Goal: Task Accomplishment & Management: Manage account settings

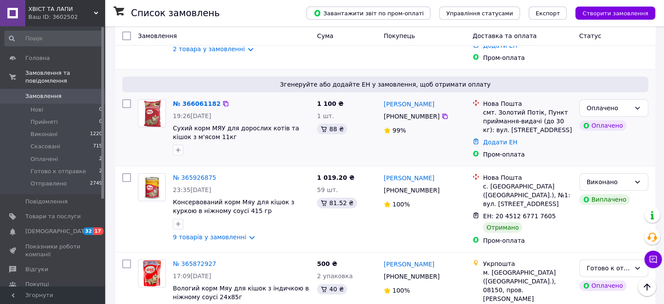
scroll to position [262, 0]
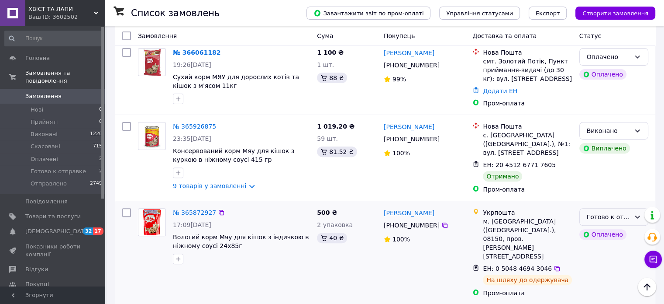
click at [639, 208] on div "Готово к отправке" at bounding box center [614, 216] width 69 height 17
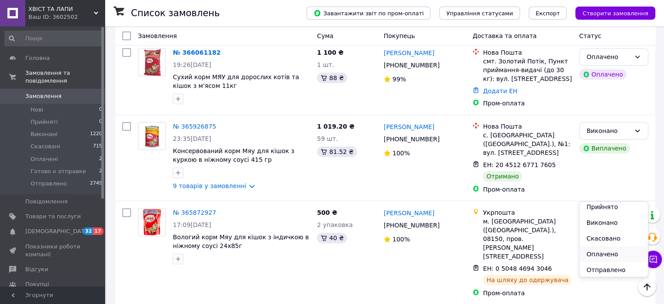
scroll to position [3, 0]
click at [601, 268] on li "Отправлено" at bounding box center [614, 269] width 68 height 16
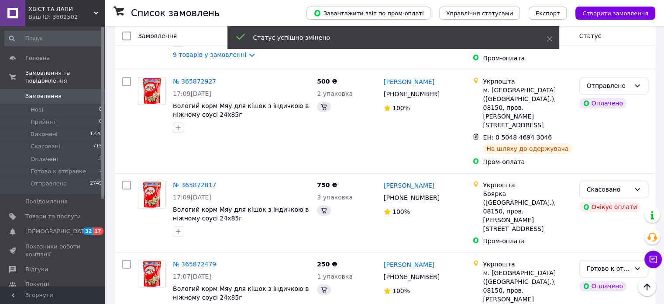
scroll to position [437, 0]
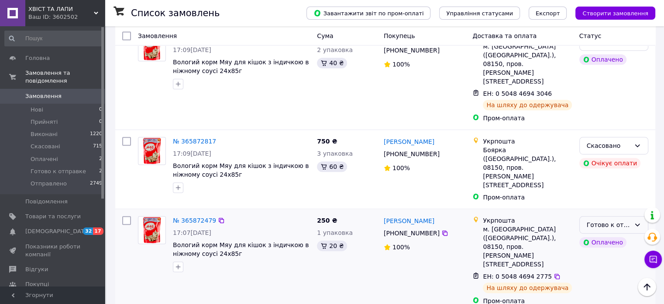
click at [643, 216] on div "Готово к отправке" at bounding box center [614, 224] width 69 height 17
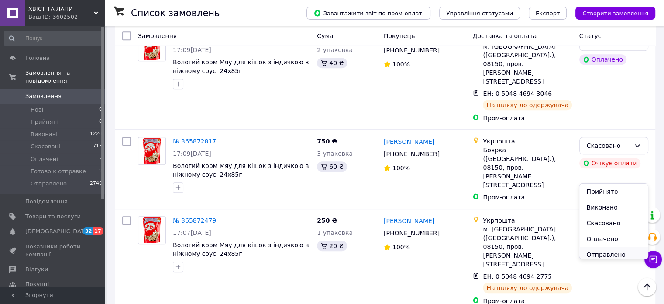
scroll to position [3, 0]
click at [616, 249] on li "Отправлено" at bounding box center [614, 251] width 68 height 16
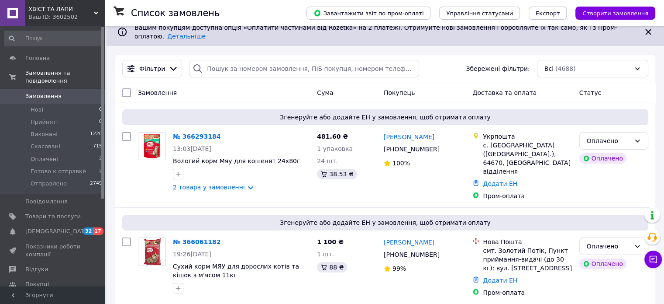
scroll to position [87, 0]
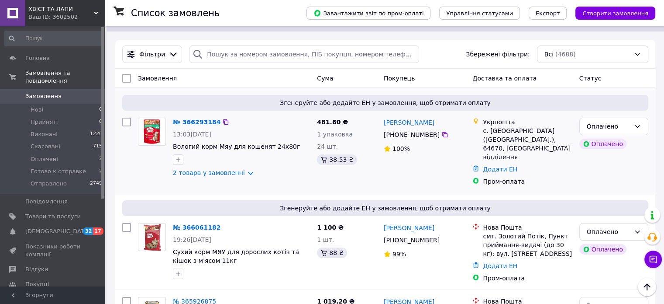
click at [190, 117] on div "№ 366293184" at bounding box center [196, 122] width 49 height 10
click at [191, 118] on link "№ 366293184" at bounding box center [197, 121] width 48 height 7
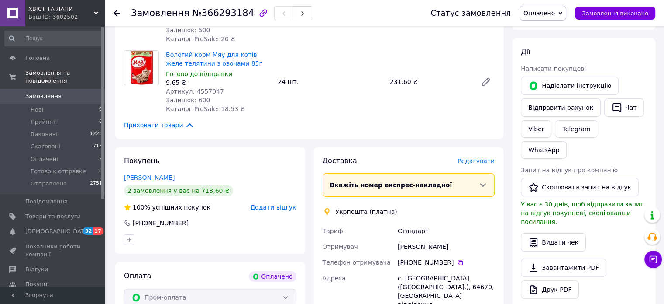
scroll to position [131, 0]
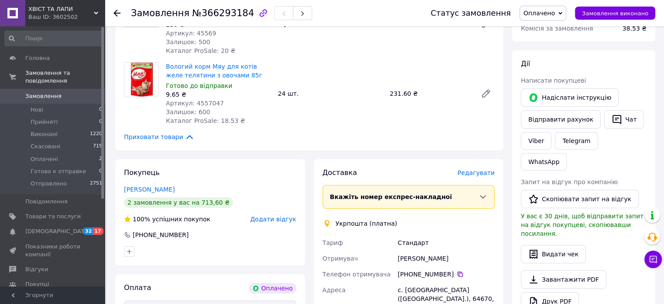
click at [66, 92] on span "Замовлення" at bounding box center [52, 96] width 55 height 8
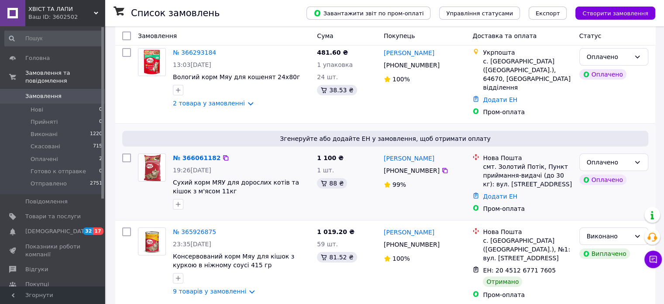
scroll to position [175, 0]
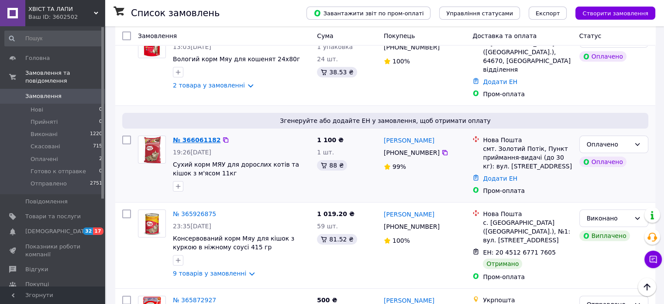
click at [186, 136] on link "№ 366061182" at bounding box center [197, 139] width 48 height 7
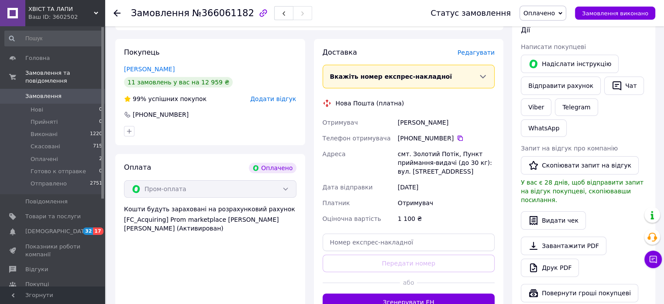
scroll to position [262, 0]
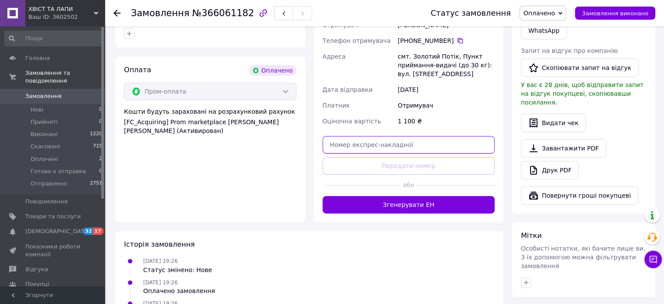
click at [384, 141] on input "text" at bounding box center [409, 144] width 173 height 17
paste input "20451269273054"
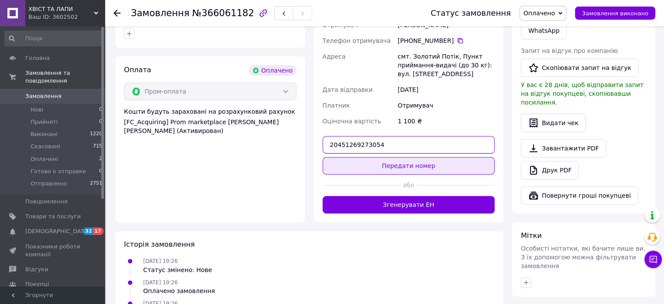
type input "20451269273054"
click at [420, 162] on button "Передати номер" at bounding box center [409, 165] width 173 height 17
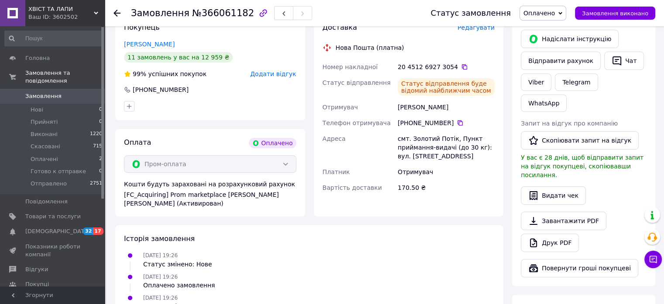
scroll to position [175, 0]
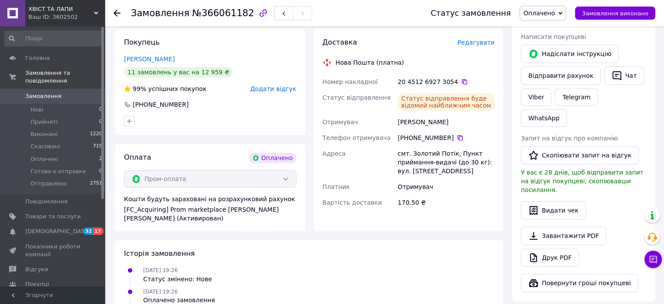
click at [552, 14] on span "Оплачено" at bounding box center [539, 13] width 31 height 7
click at [557, 69] on li "Готово к отправке" at bounding box center [552, 69] width 64 height 13
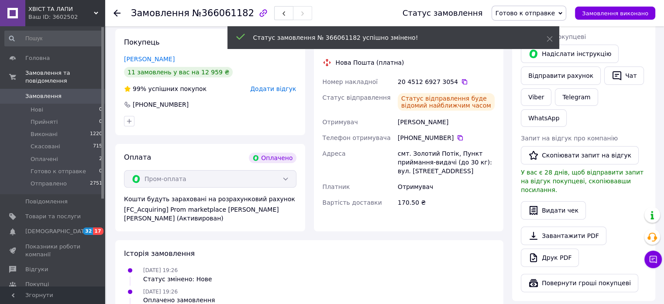
click at [35, 92] on span "Замовлення" at bounding box center [43, 96] width 36 height 8
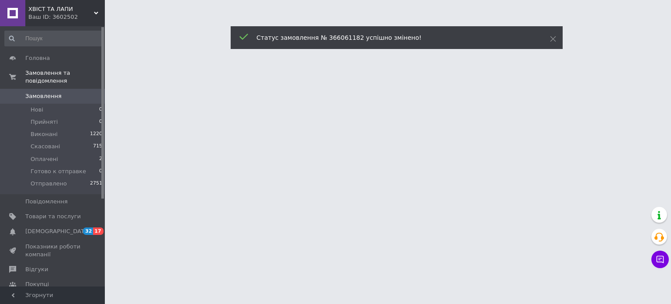
click at [35, 92] on span "Замовлення" at bounding box center [43, 96] width 36 height 8
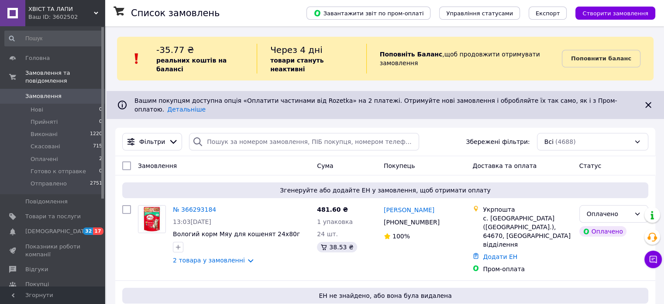
scroll to position [131, 0]
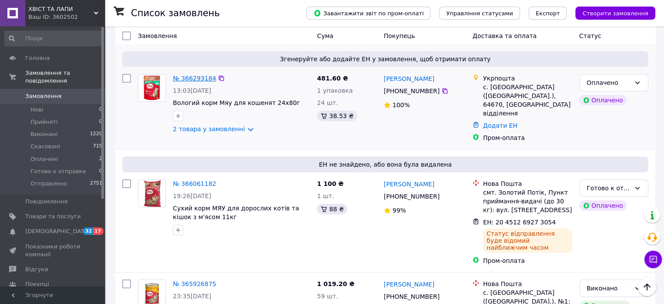
click at [200, 75] on link "№ 366293184" at bounding box center [194, 78] width 43 height 7
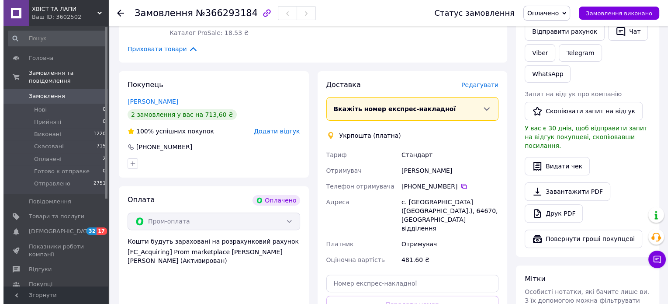
scroll to position [218, 0]
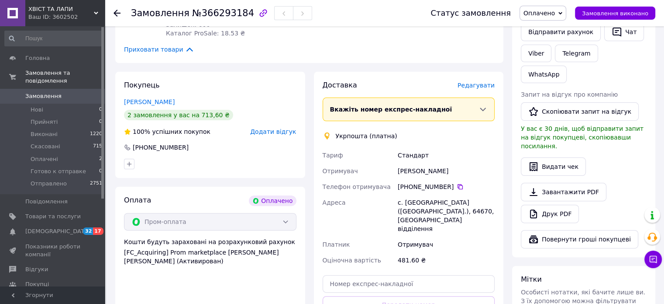
click at [486, 83] on span "Редагувати" at bounding box center [476, 85] width 37 height 7
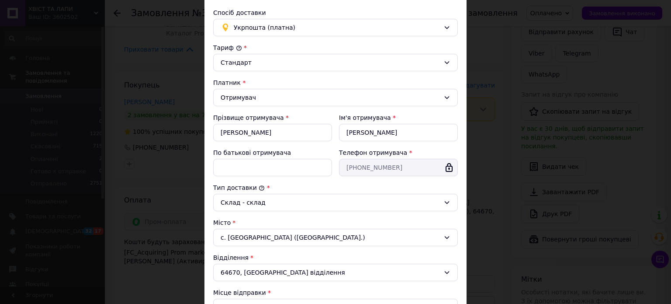
scroll to position [131, 0]
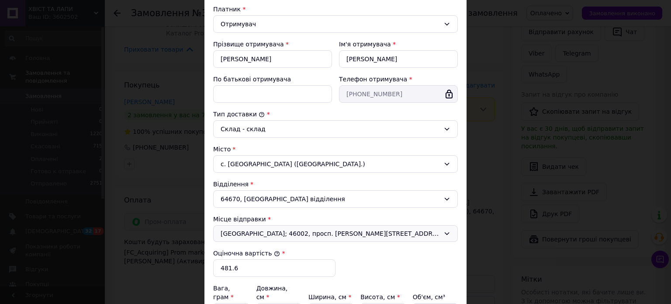
click at [246, 233] on span "[GEOGRAPHIC_DATA]; 46002, просп. [PERSON_NAME][STREET_ADDRESS]" at bounding box center [330, 233] width 219 height 9
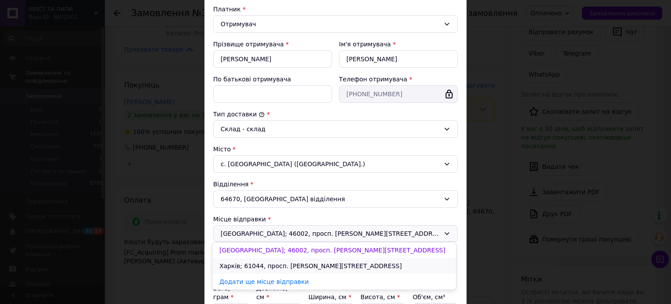
click at [248, 270] on li "Харків; 61044, просп. [PERSON_NAME][STREET_ADDRESS]" at bounding box center [334, 266] width 244 height 16
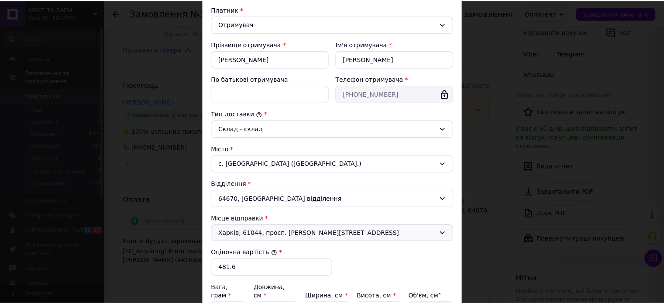
scroll to position [218, 0]
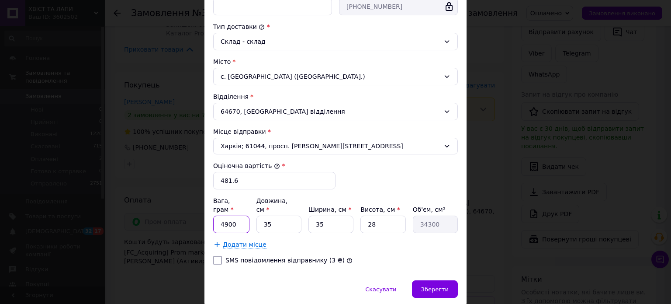
click at [238, 217] on input "4900" at bounding box center [231, 223] width 36 height 17
type input "4200"
click at [279, 215] on input "35" at bounding box center [278, 223] width 45 height 17
type input "3"
type input "2940"
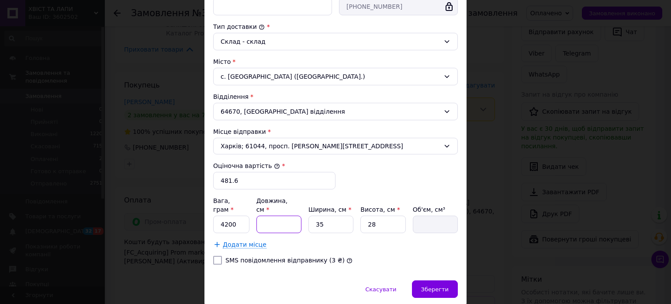
type input "2"
type input "1960"
type input "28"
type input "27440"
type input "28"
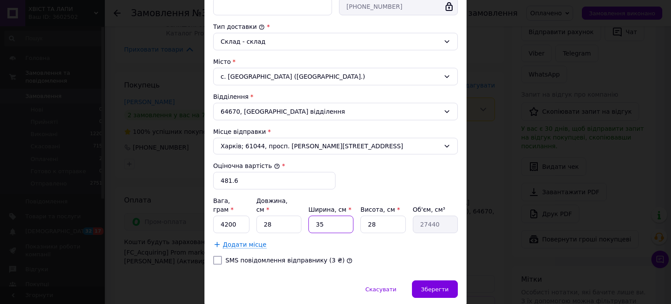
click at [323, 215] on input "35" at bounding box center [330, 223] width 45 height 17
type input "3"
type input "2352"
type input "2"
type input "1568"
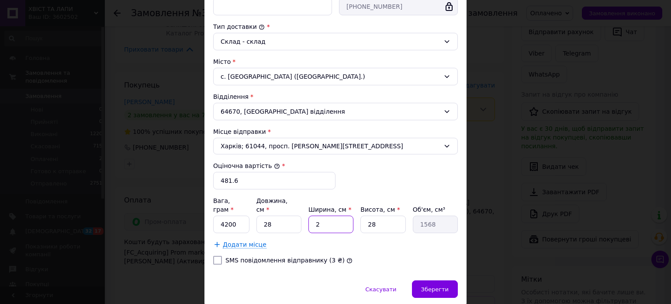
type input "20"
type input "15680"
type input "20"
click at [372, 215] on input "28" at bounding box center [382, 223] width 45 height 17
type input "2"
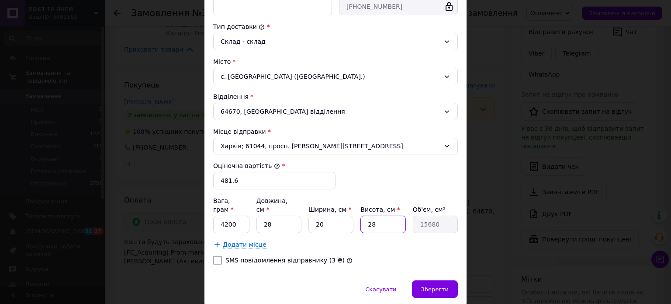
type input "1120"
type input "1"
type input "560"
type input "18"
type input "10080"
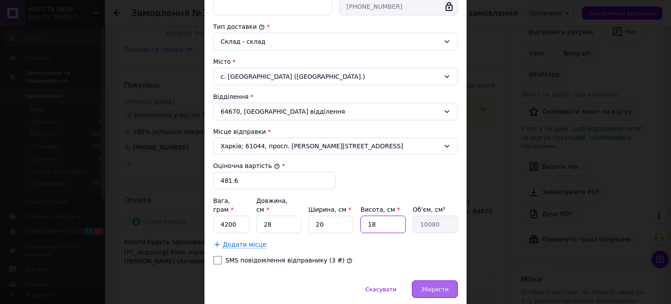
type input "18"
click at [437, 286] on span "Зберегти" at bounding box center [435, 289] width 28 height 7
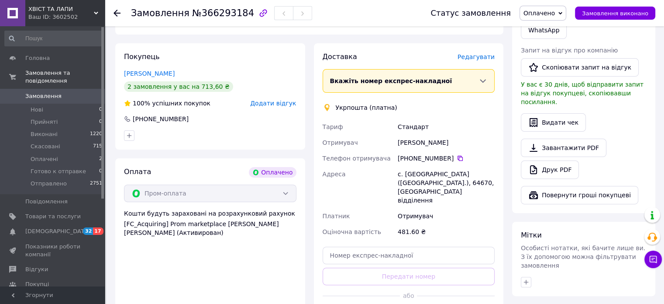
scroll to position [262, 0]
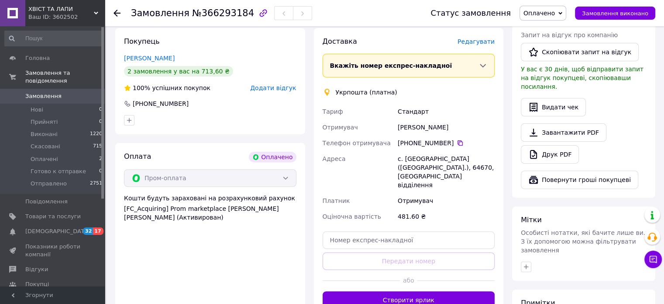
click at [415, 291] on button "Створити ярлик" at bounding box center [409, 299] width 173 height 17
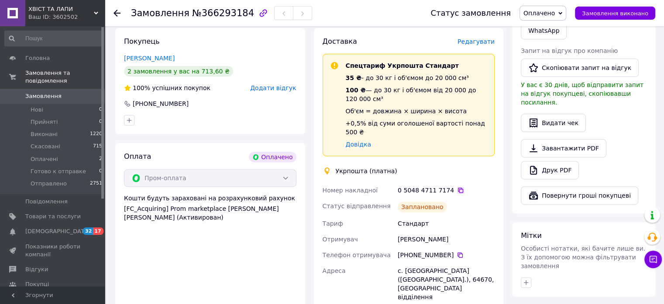
click at [457, 187] on icon at bounding box center [460, 190] width 7 height 7
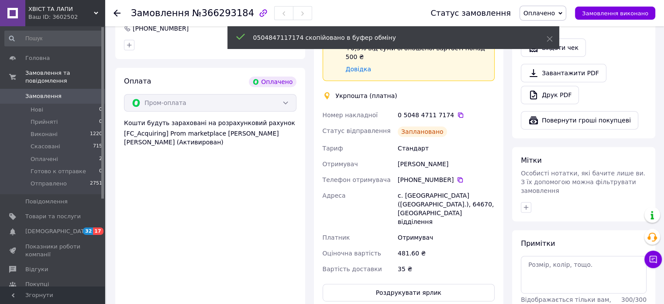
scroll to position [349, 0]
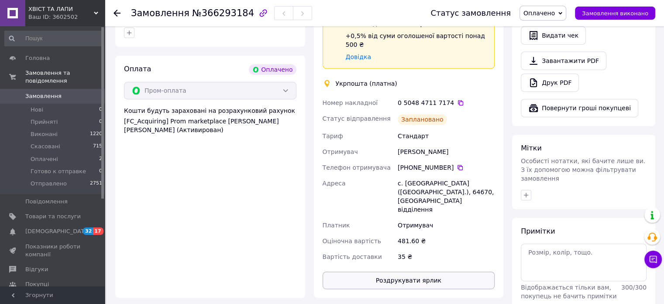
click at [422, 271] on button "Роздрукувати ярлик" at bounding box center [409, 279] width 173 height 17
click at [550, 12] on span "Оплачено" at bounding box center [539, 13] width 31 height 7
click at [549, 70] on li "Готово к отправке" at bounding box center [552, 69] width 64 height 13
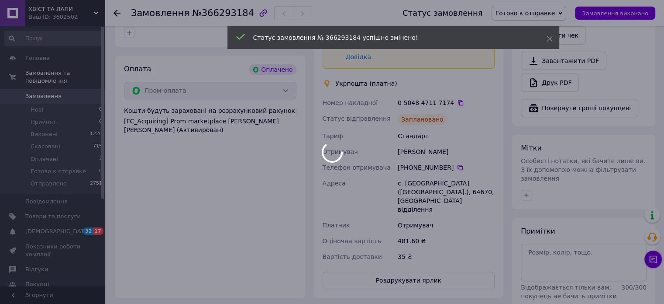
click at [71, 84] on div at bounding box center [332, 152] width 664 height 304
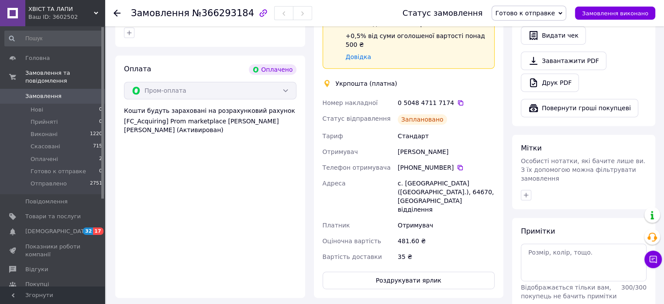
click at [35, 92] on link "Замовлення 0" at bounding box center [53, 96] width 107 height 15
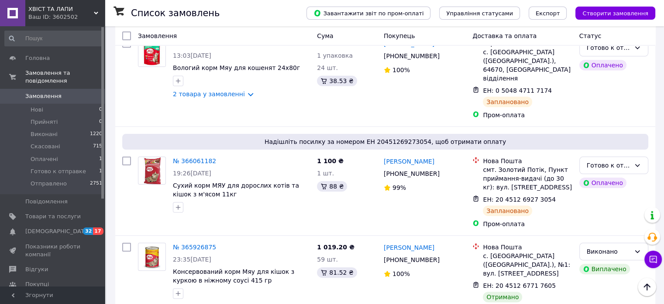
scroll to position [218, 0]
